Goal: Task Accomplishment & Management: Use online tool/utility

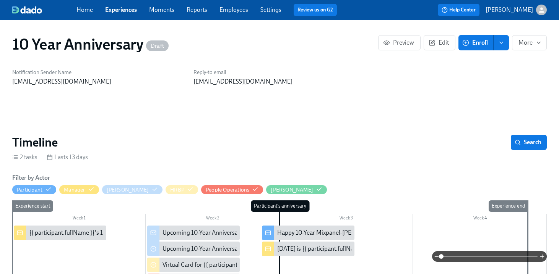
click at [135, 8] on link "Experiences" at bounding box center [121, 9] width 32 height 7
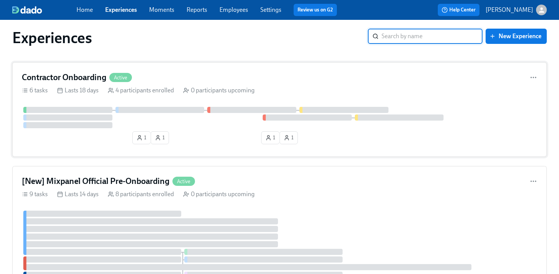
scroll to position [20, 0]
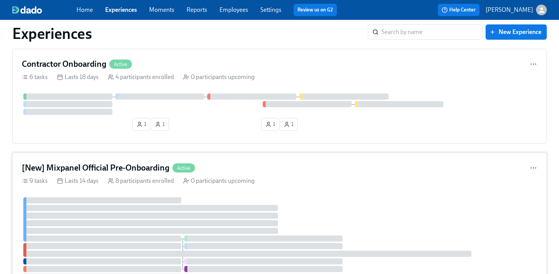
click at [157, 165] on h4 "[New] Mixpanel Official Pre-Onboarding" at bounding box center [95, 167] width 147 height 11
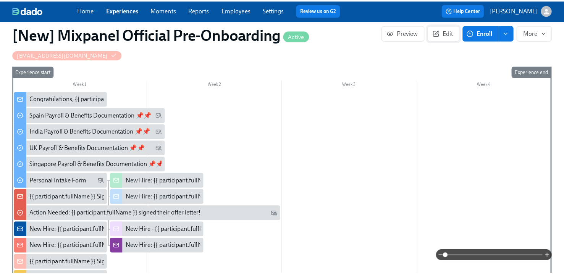
scroll to position [186, 0]
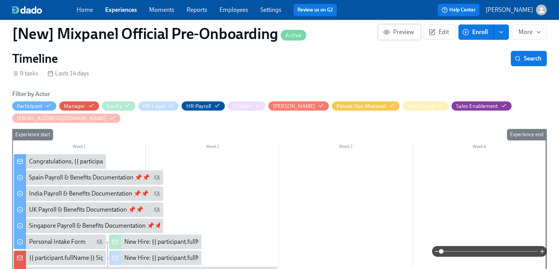
click at [406, 31] on span "Preview" at bounding box center [398, 32] width 29 height 8
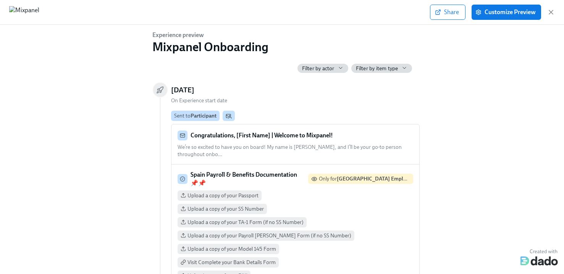
click at [316, 69] on span "Filter by actor" at bounding box center [318, 68] width 32 height 7
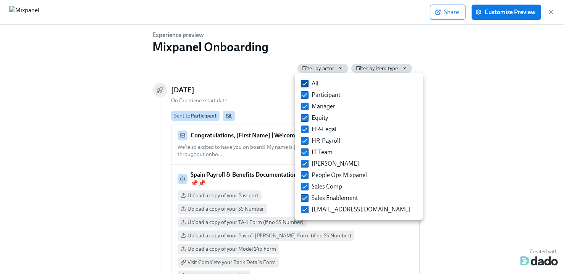
click at [305, 83] on input "All" at bounding box center [304, 83] width 7 height 7
checkbox input "false"
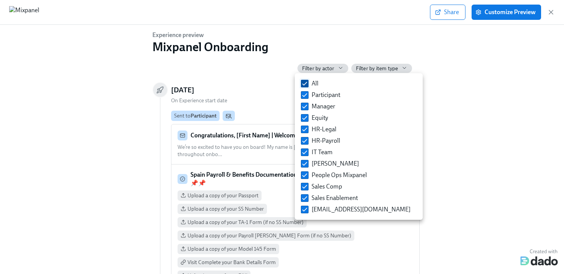
checkbox input "false"
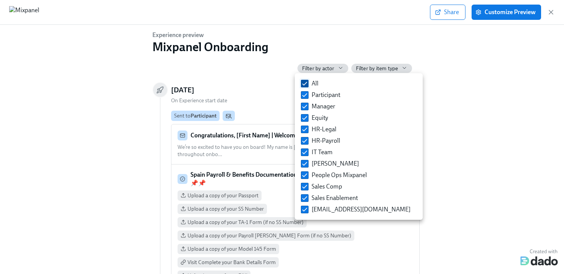
checkbox input "false"
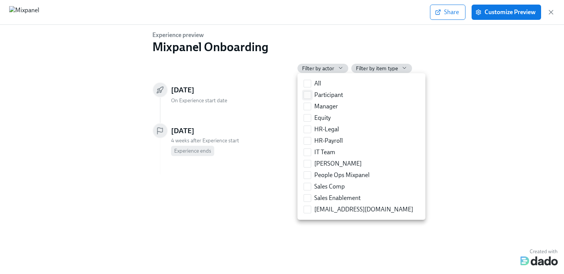
click at [307, 92] on input "Participant" at bounding box center [307, 95] width 7 height 7
checkbox input "true"
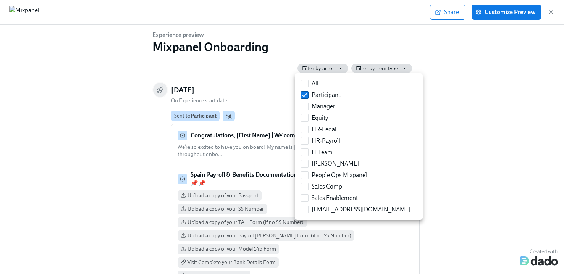
click at [424, 116] on div at bounding box center [282, 137] width 564 height 274
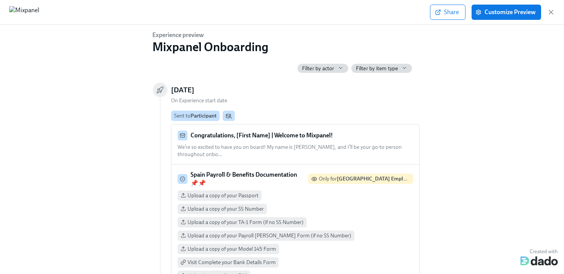
click at [550, 8] on div "Share Customize Preview" at bounding box center [492, 12] width 125 height 15
click at [550, 11] on icon "button" at bounding box center [551, 12] width 4 height 4
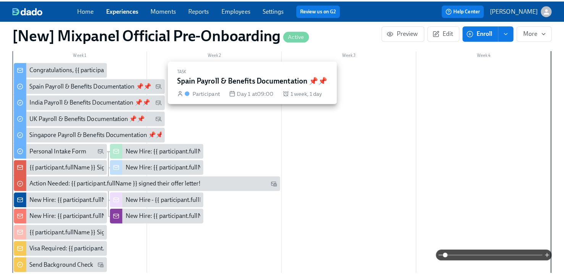
scroll to position [278, 0]
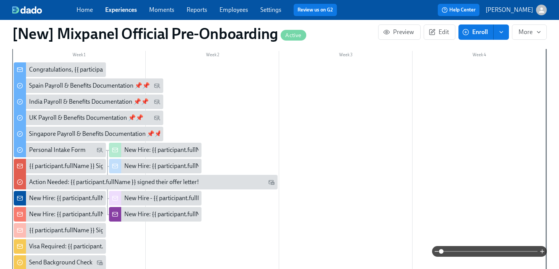
click at [60, 70] on div "Congratulations, {{ participant.firstName }} | Welcome to Mixpanel!" at bounding box center [116, 69] width 175 height 8
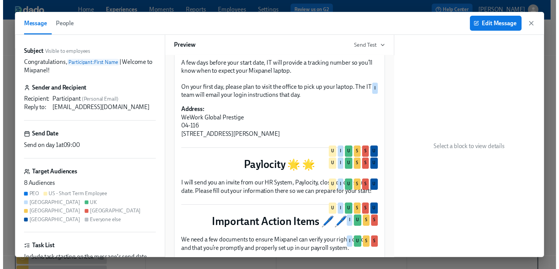
scroll to position [359, 0]
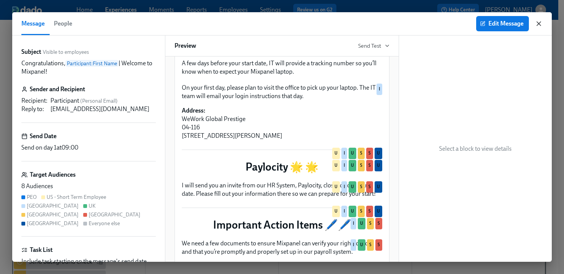
click at [542, 26] on icon "button" at bounding box center [539, 24] width 8 height 8
